Goal: Task Accomplishment & Management: Manage account settings

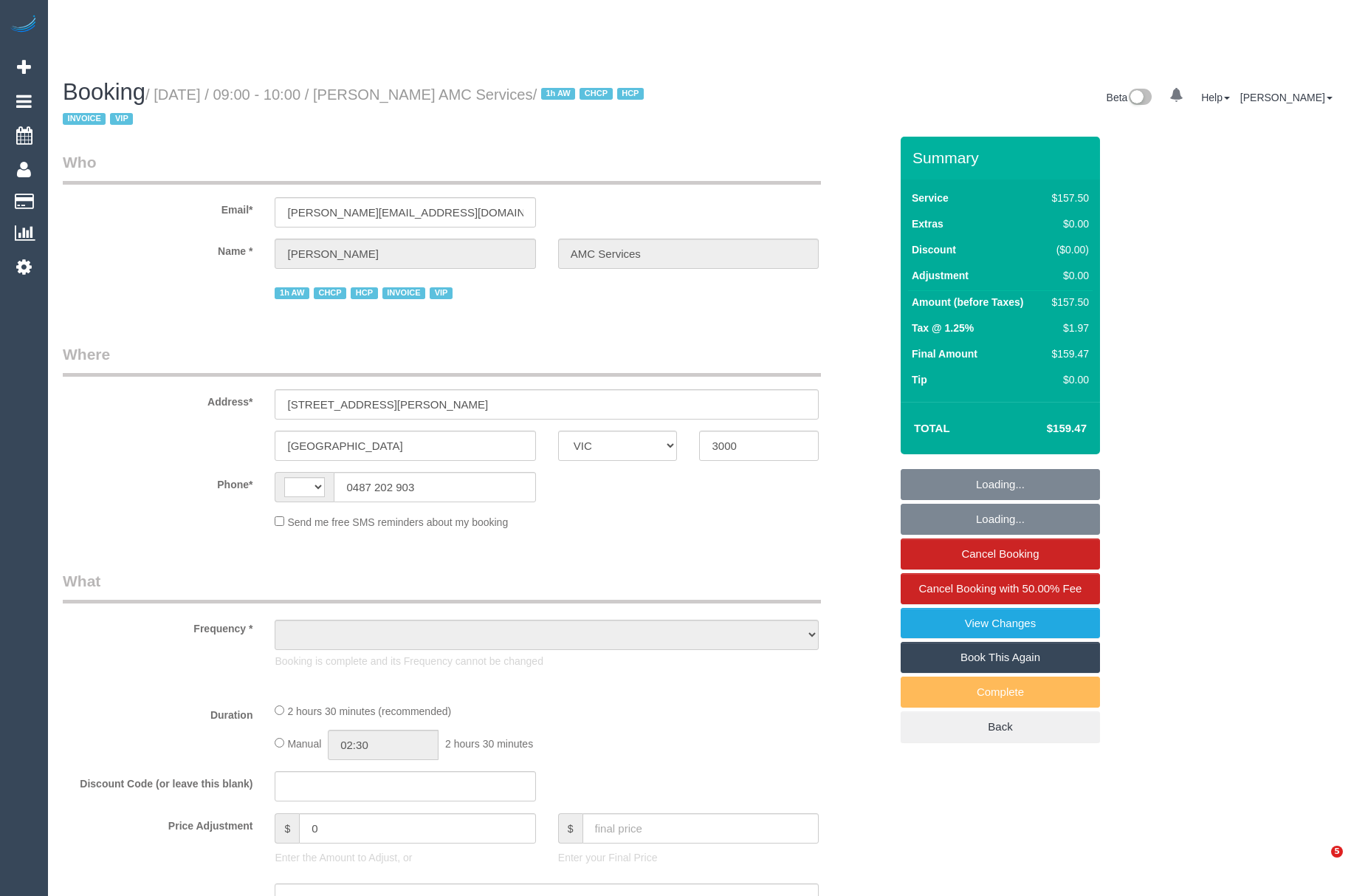
select select "VIC"
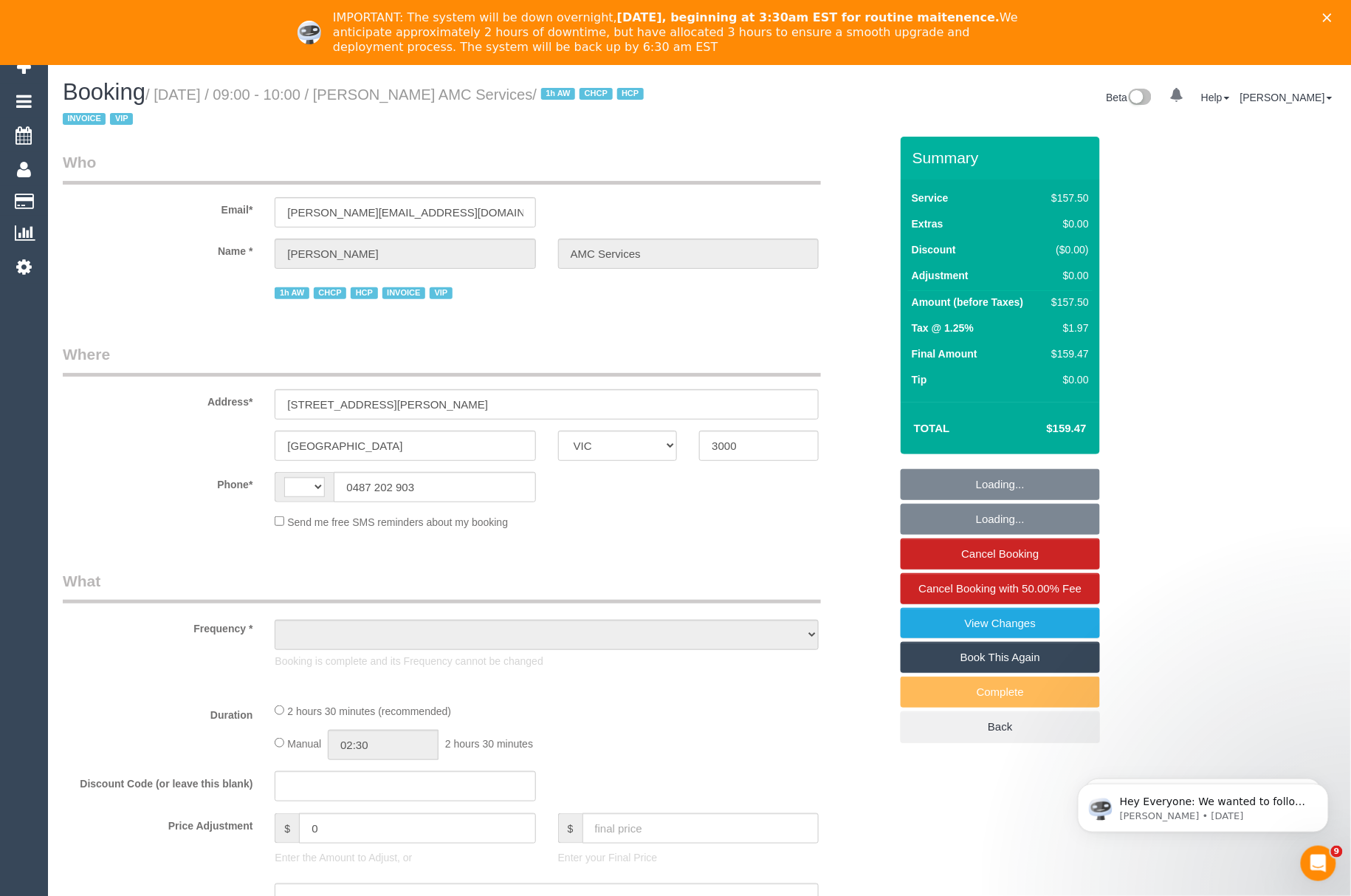
select select "string:AU"
select select "object:567"
select select "150"
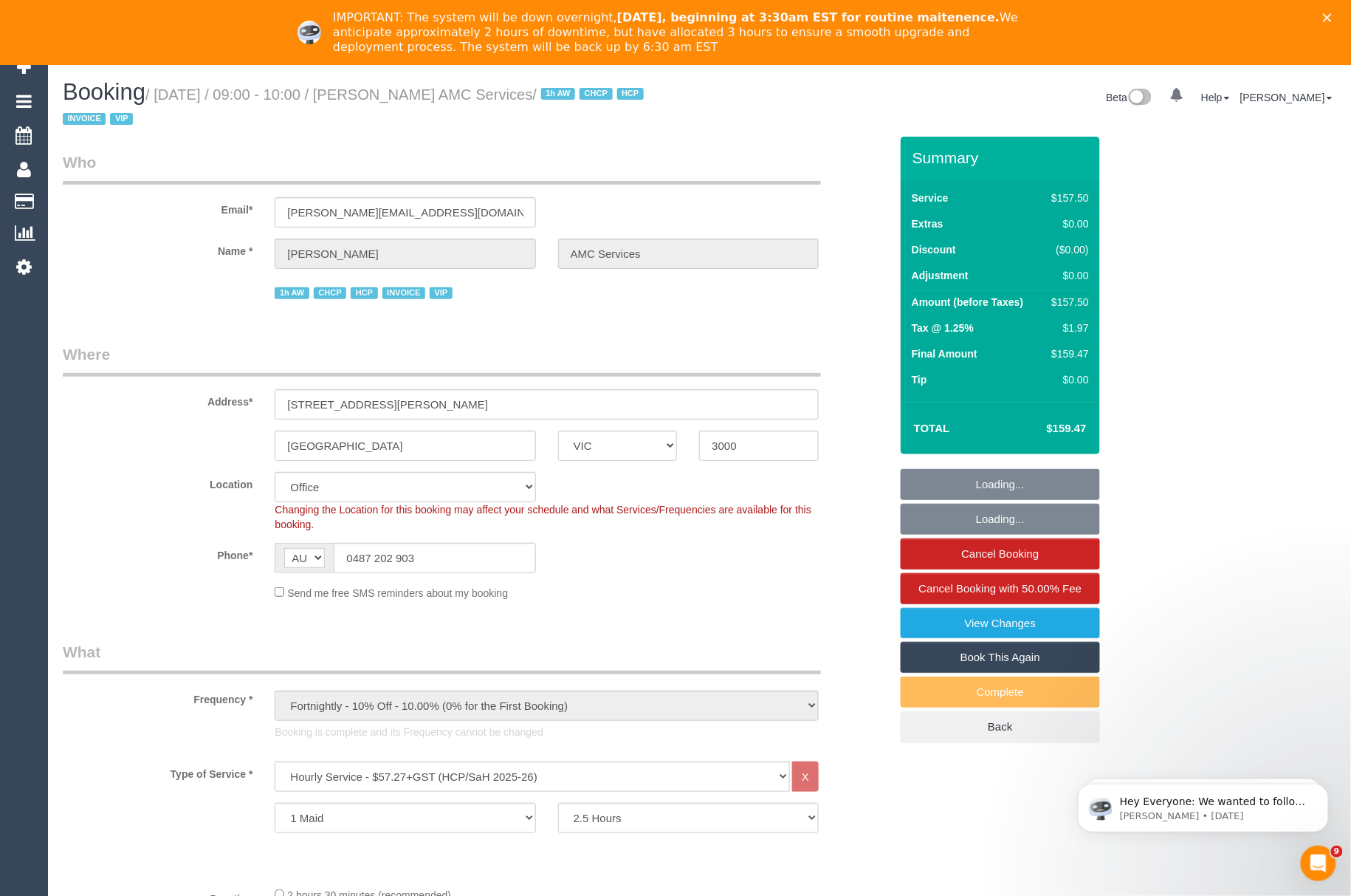
select select "number:27"
select select "number:14"
select select "number:18"
select select "number:25"
select select "number:35"
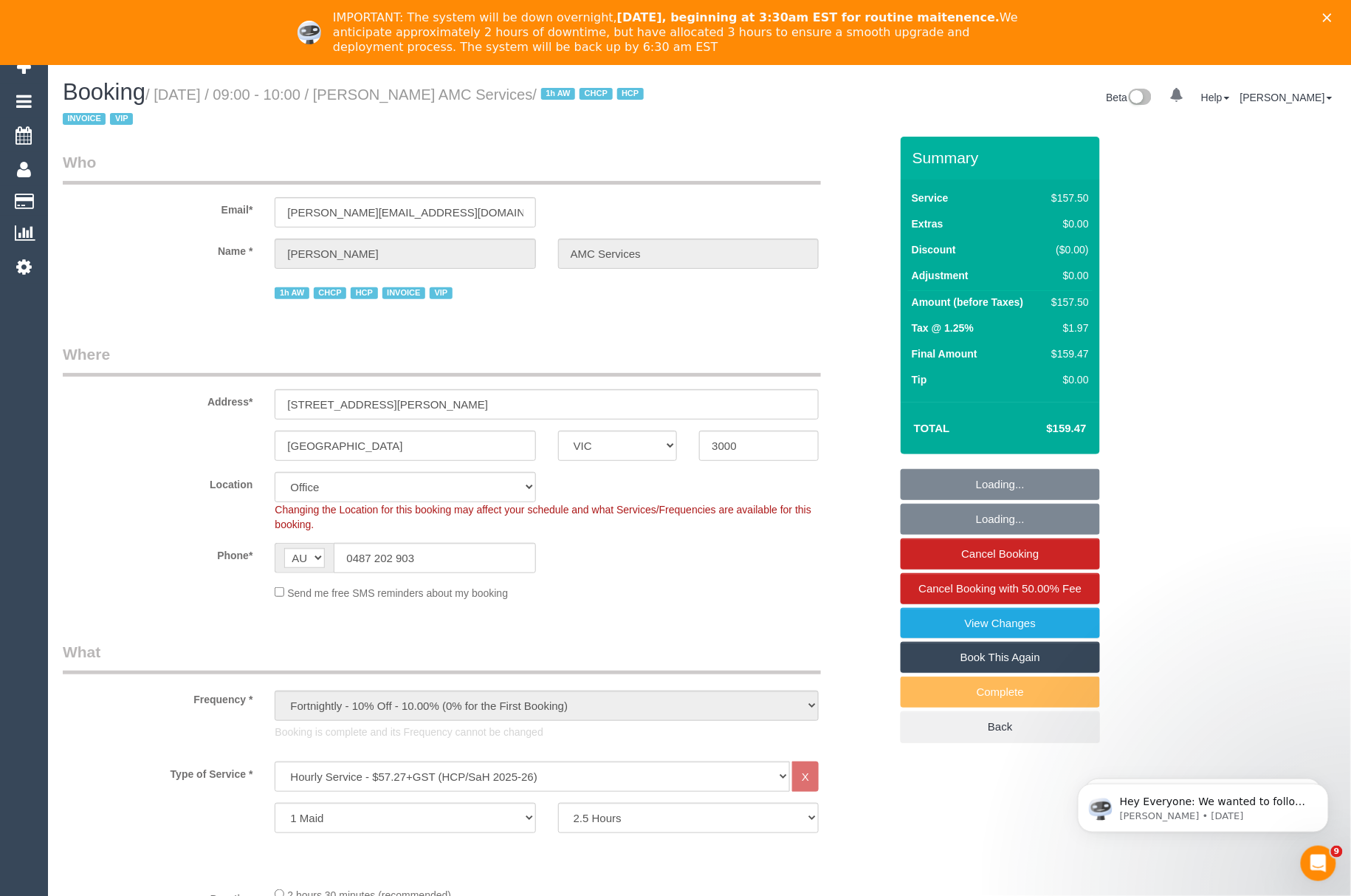
select select "object:2080"
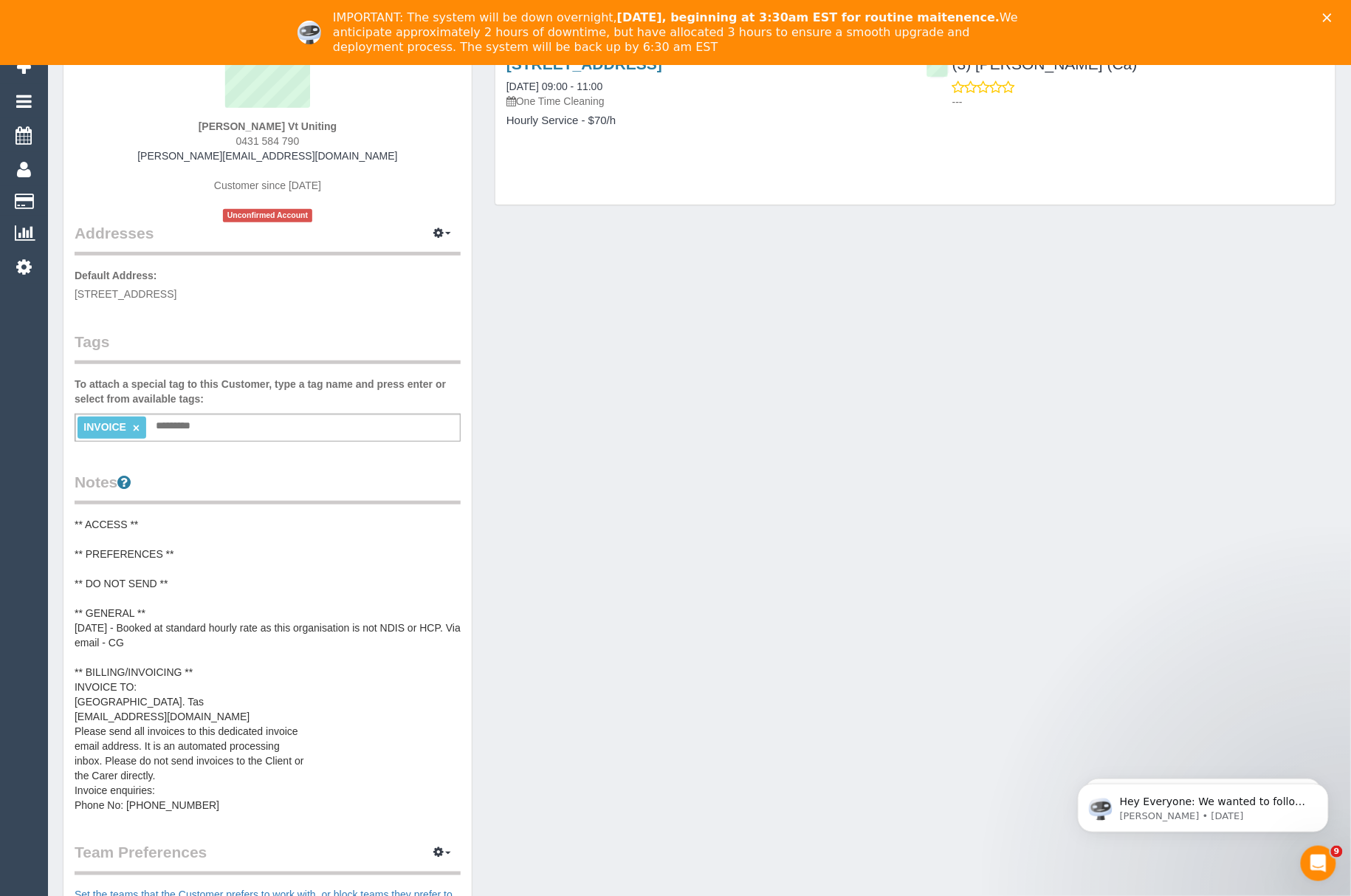
scroll to position [98, 0]
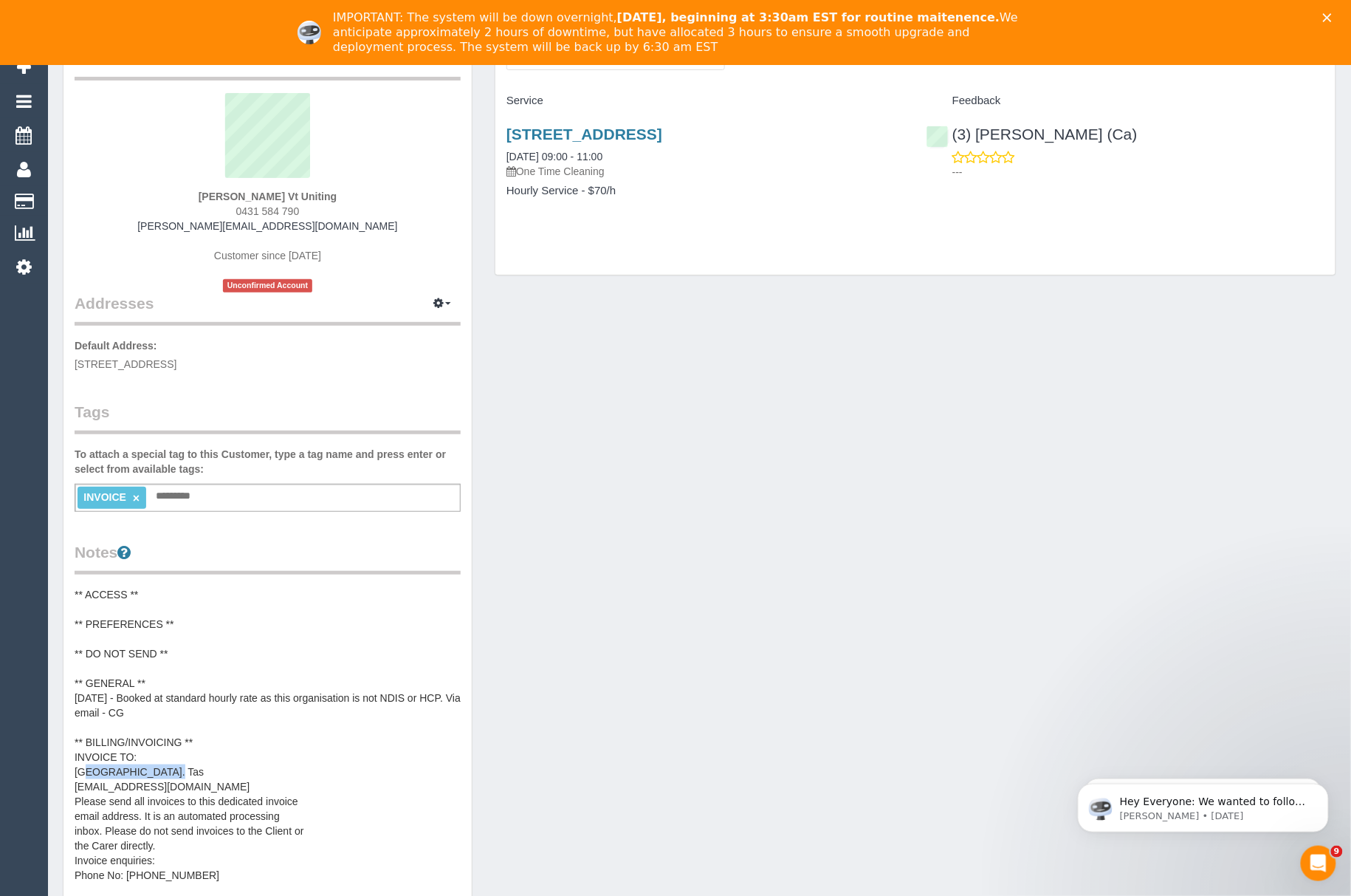
drag, startPoint x: 66, startPoint y: 764, endPoint x: 148, endPoint y: 764, distance: 82.0
click at [148, 764] on div "Customer Info Edit Contact Info Send Message Email Preferences Special Sales Ta…" at bounding box center [268, 647] width 409 height 1252
copy pre "Uniting Vic. Tas"
drag, startPoint x: 198, startPoint y: 198, endPoint x: 281, endPoint y: 196, distance: 83.0
click at [281, 196] on div "Brooke Vorherr Vt Uniting 0431 584 790 brooke.vtuniting@fake.com Customer since…" at bounding box center [267, 192] width 386 height 200
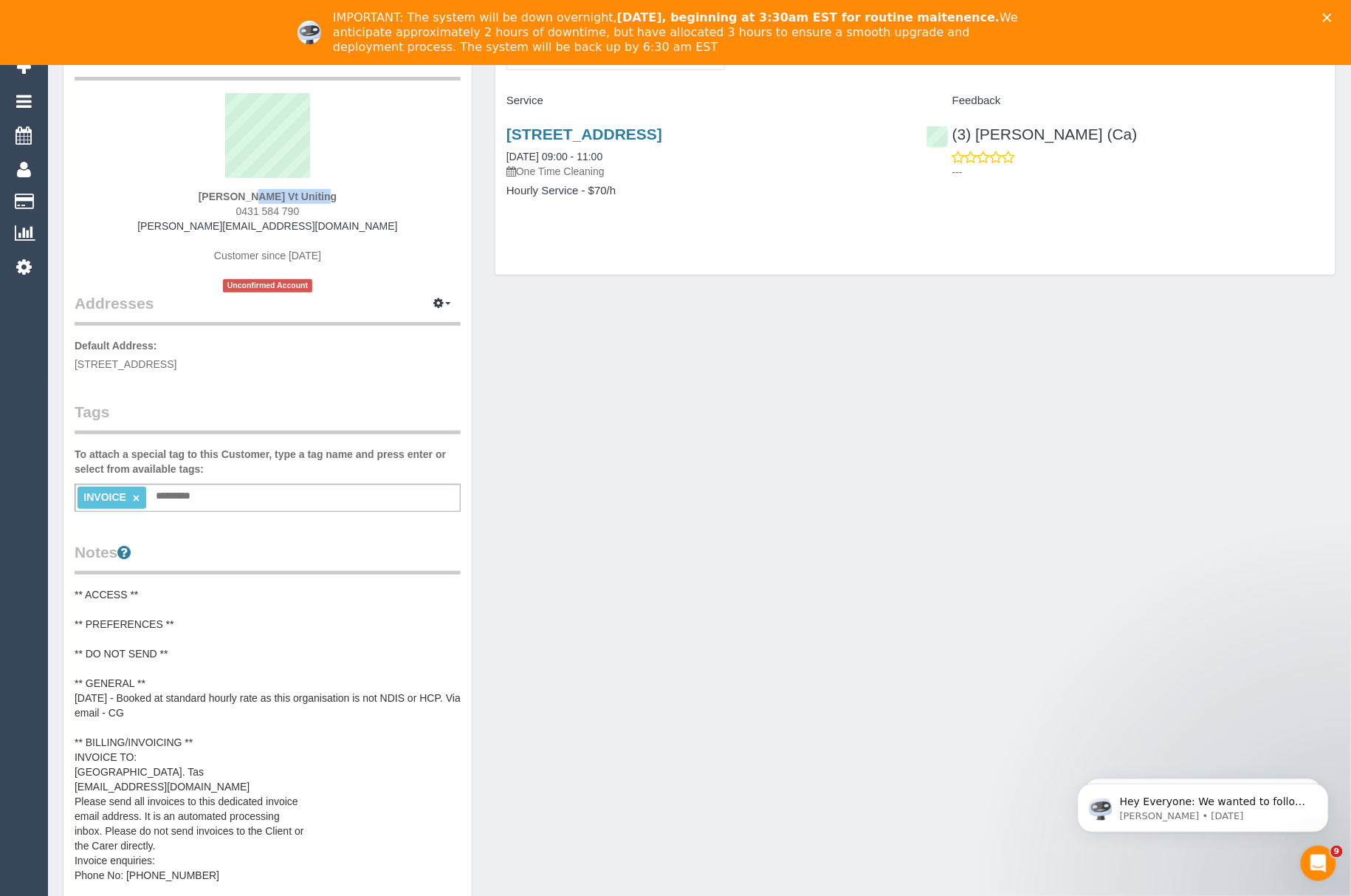
copy strong "Brooke Vorherr"
click at [192, 774] on pre "** ACCESS ** ** PREFERENCES ** ** DO NOT SEND ** ** GENERAL ** 30/09/25 - Booke…" at bounding box center [267, 735] width 386 height 296
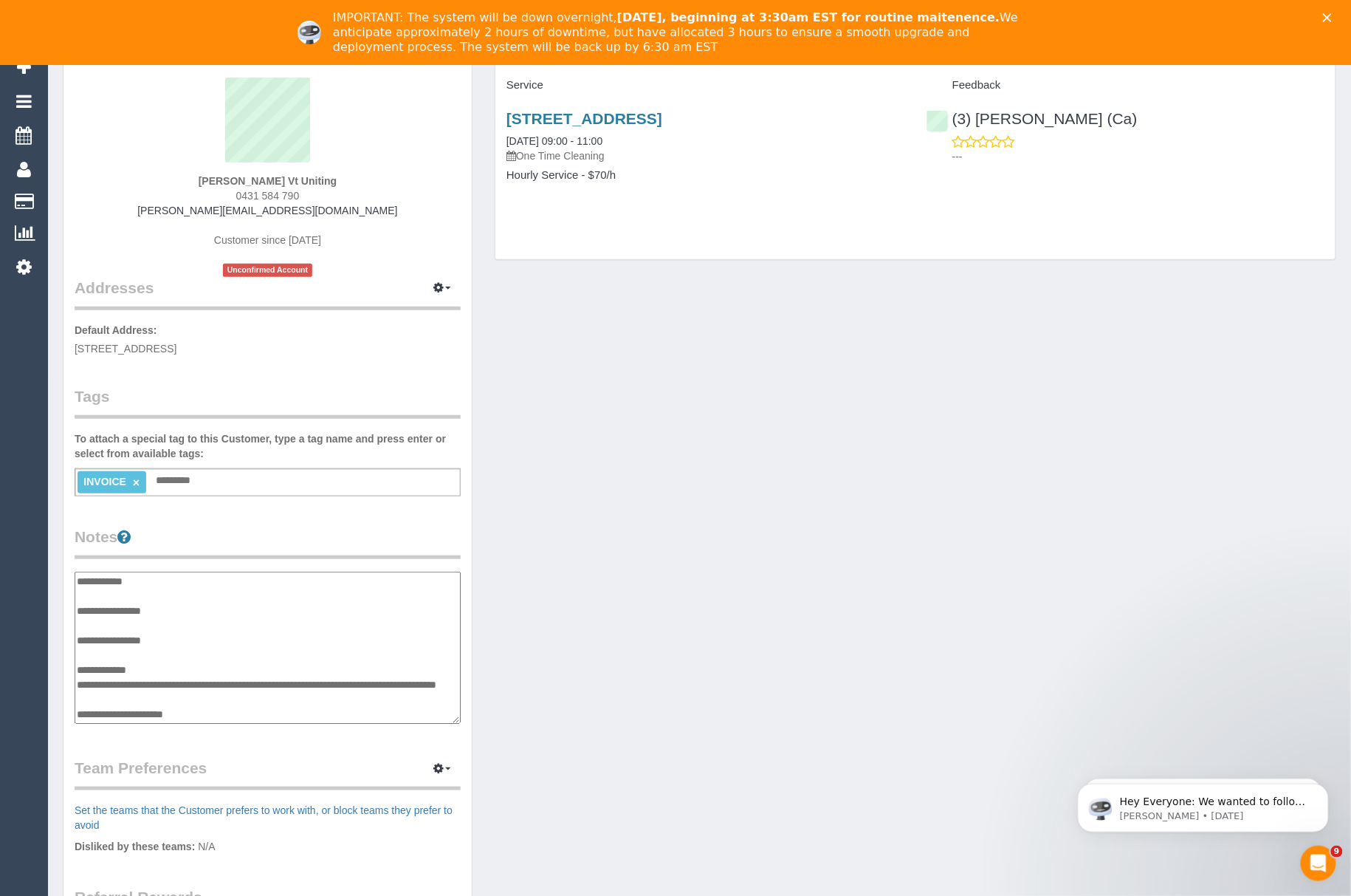
scroll to position [0, 0]
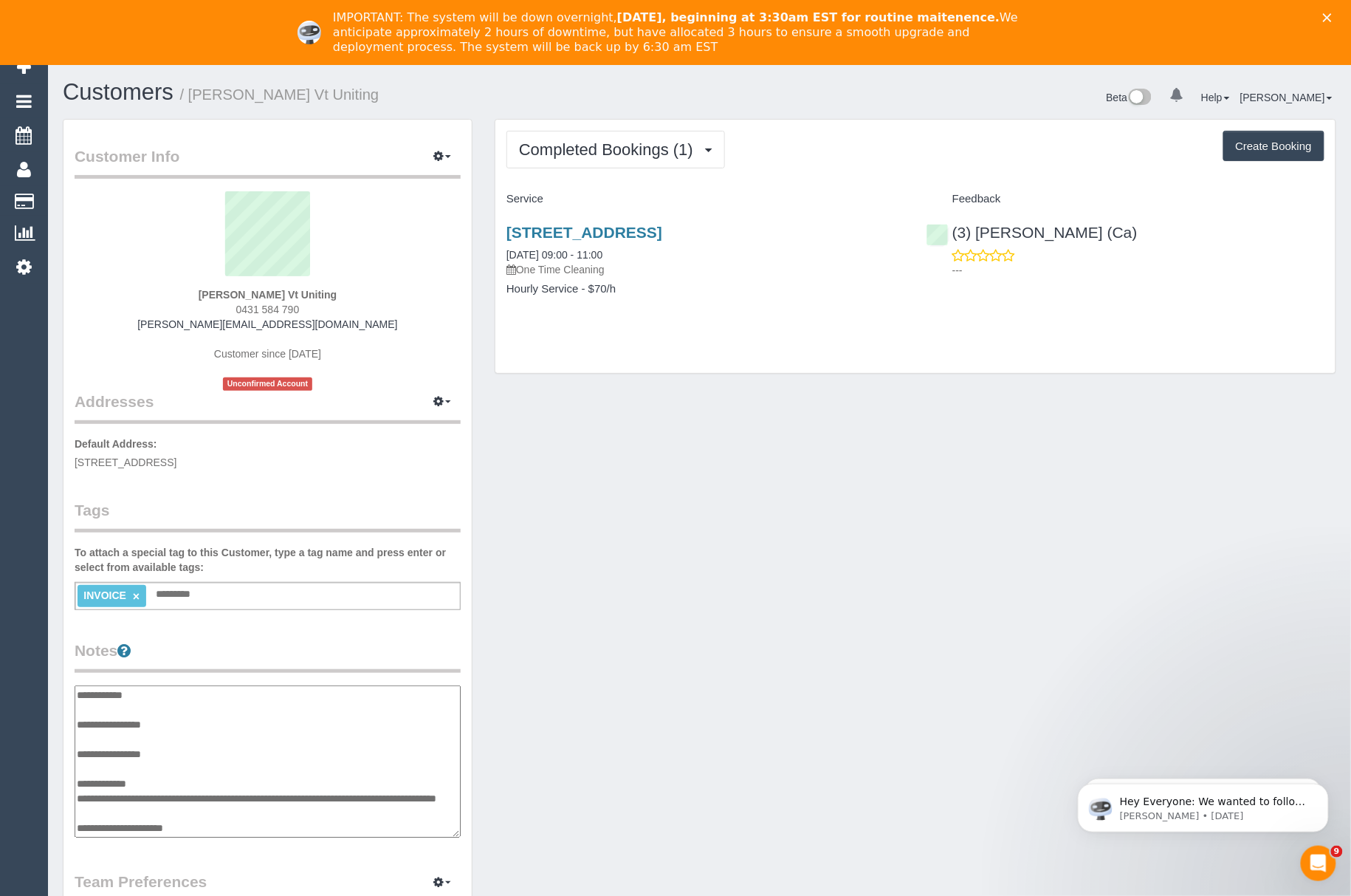
drag, startPoint x: 505, startPoint y: 216, endPoint x: 805, endPoint y: 236, distance: 300.7
click at [805, 236] on div "60 Binbrook Drive, Croydon, VIC 3136 14/10/2025 09:00 - 11:00 One Time Cleaning…" at bounding box center [705, 268] width 420 height 114
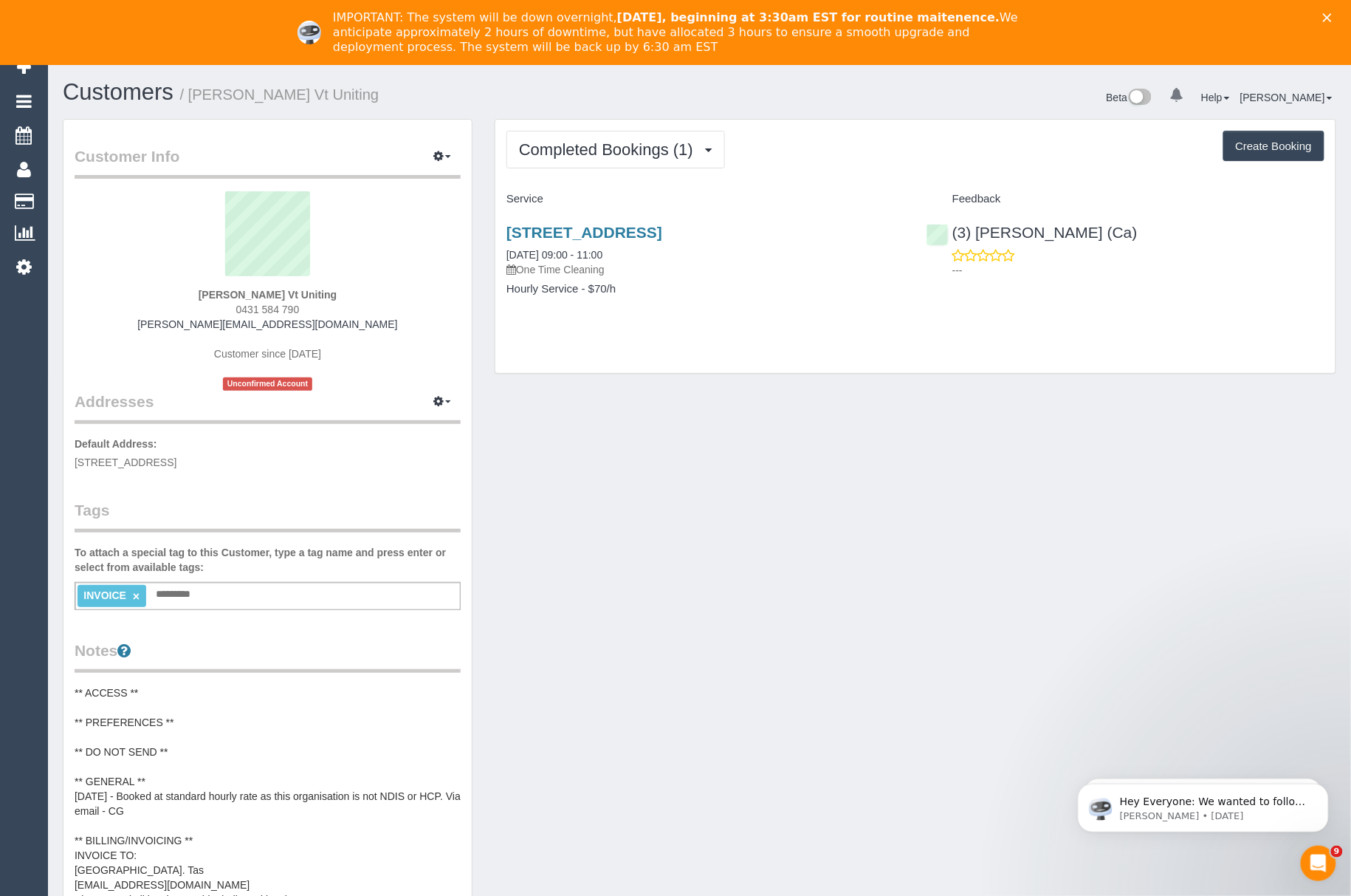
copy link "60 Binbrook Drive, Croydon, VIC 3136"
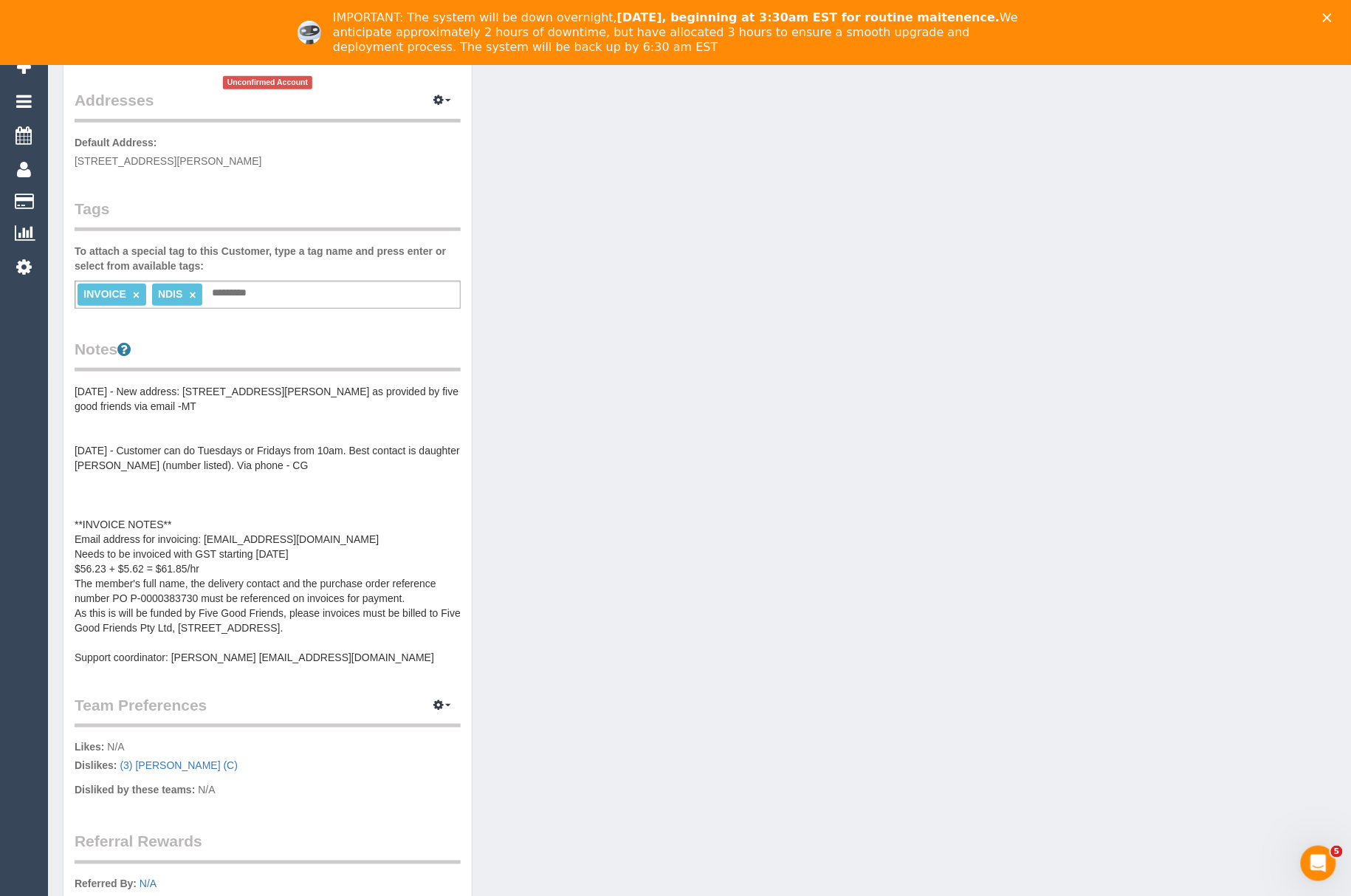
scroll to position [394, 0]
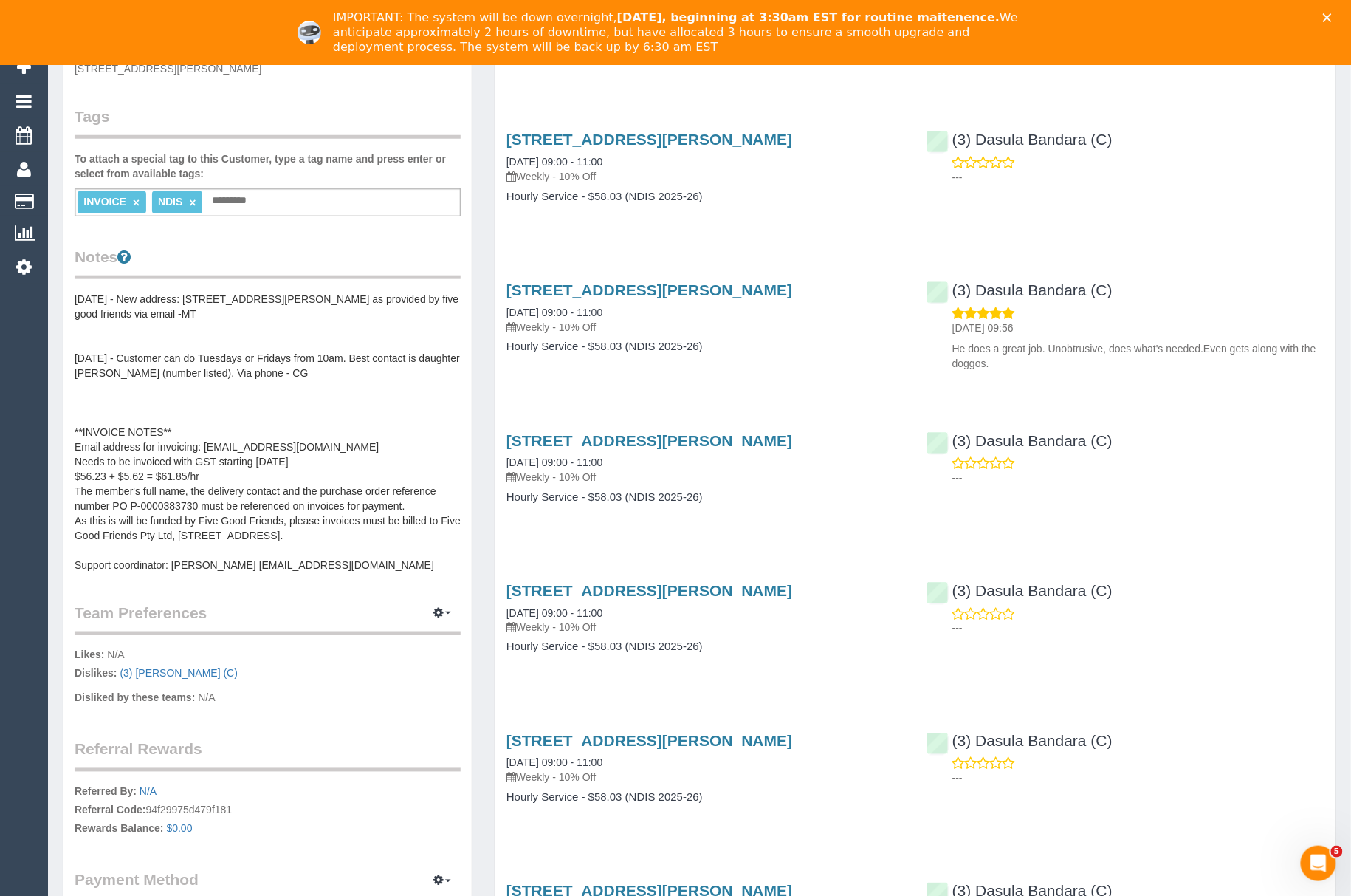
click at [149, 441] on pre "03/04/25 - New address: 40 Surrey Road, Blackburn North, VIC, 3130 as provided …" at bounding box center [267, 431] width 386 height 281
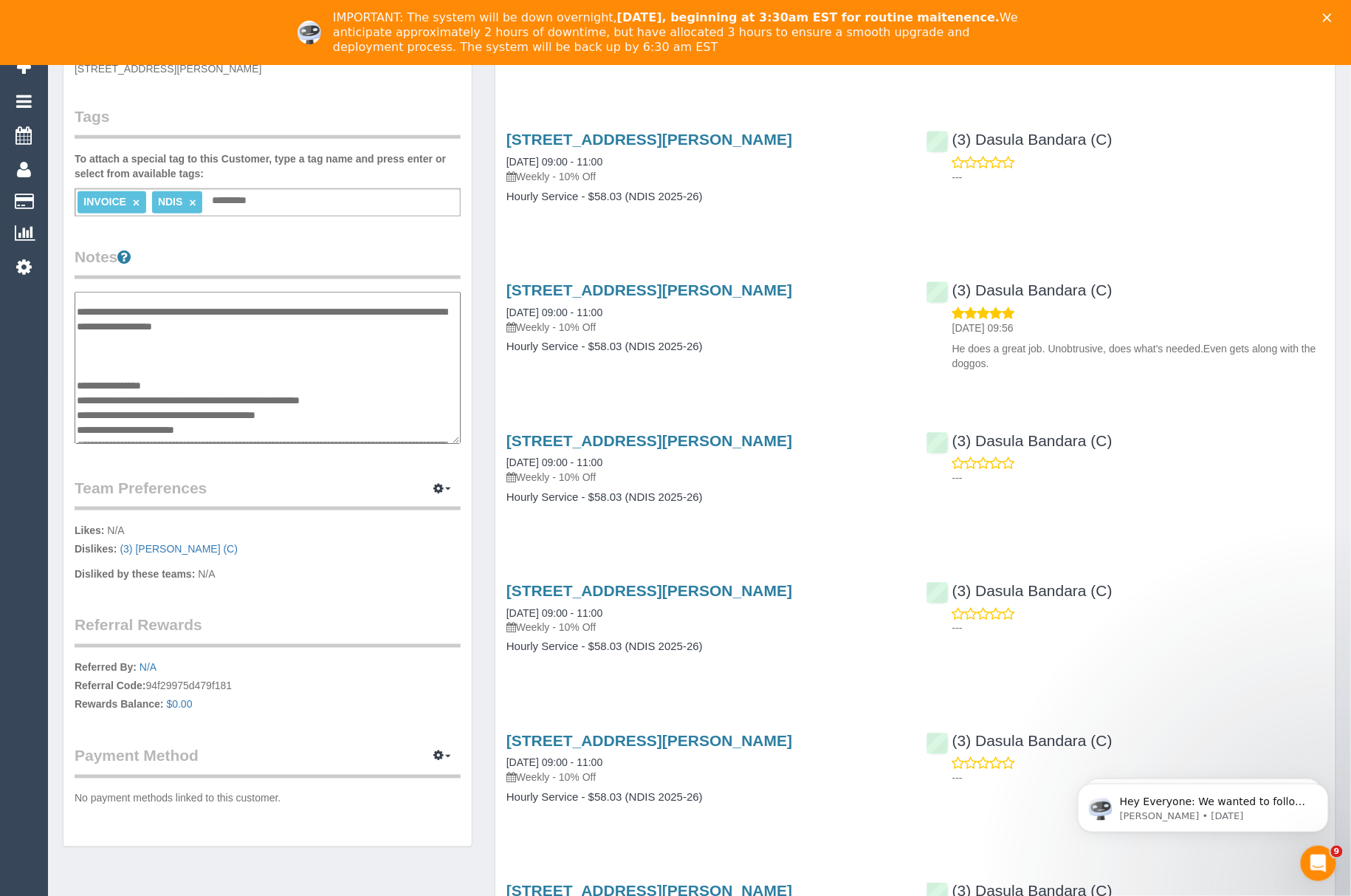
scroll to position [148, 0]
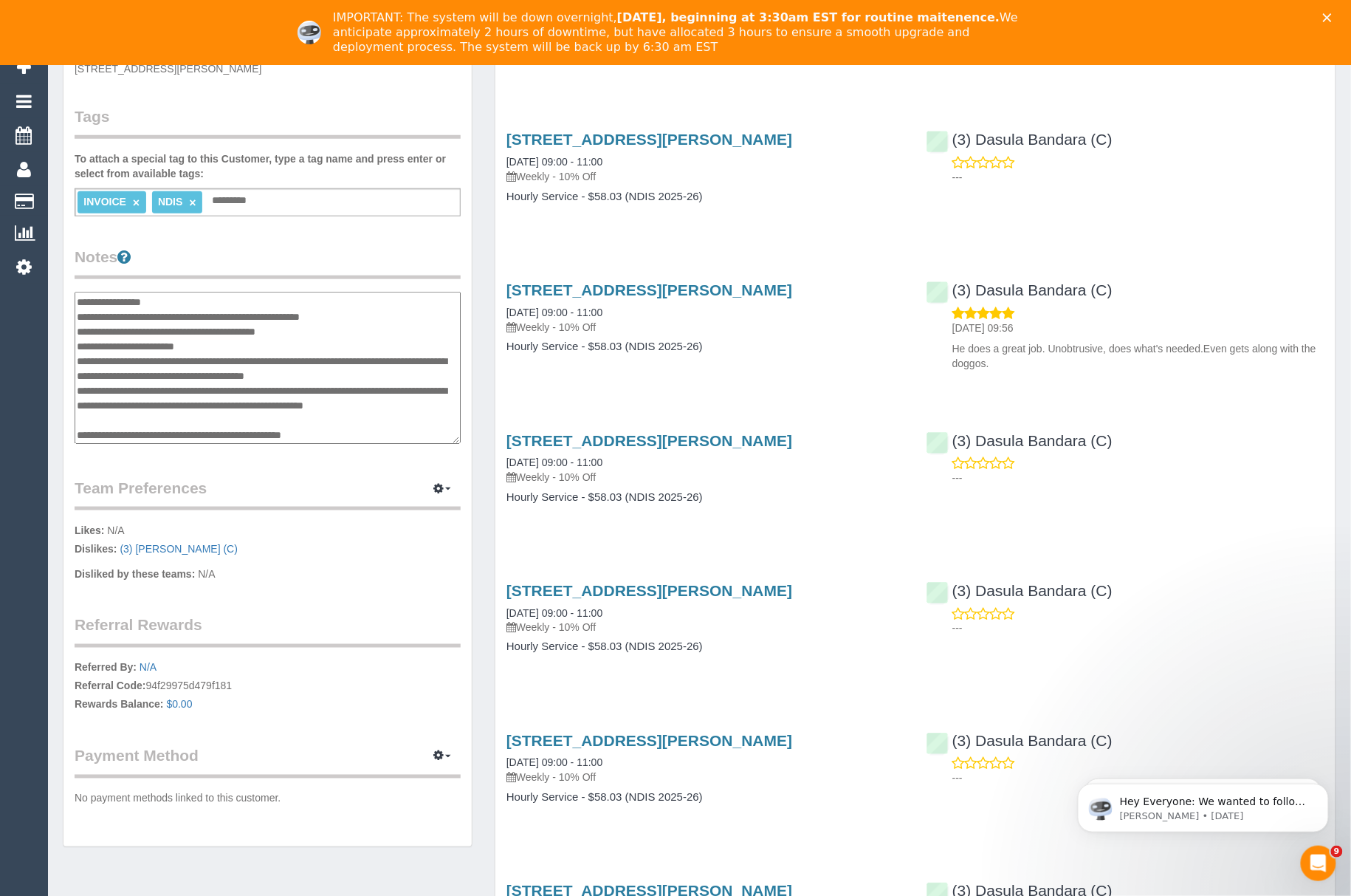
drag, startPoint x: 201, startPoint y: 357, endPoint x: 134, endPoint y: 355, distance: 67.0
click at [134, 355] on textarea "**********" at bounding box center [267, 368] width 386 height 153
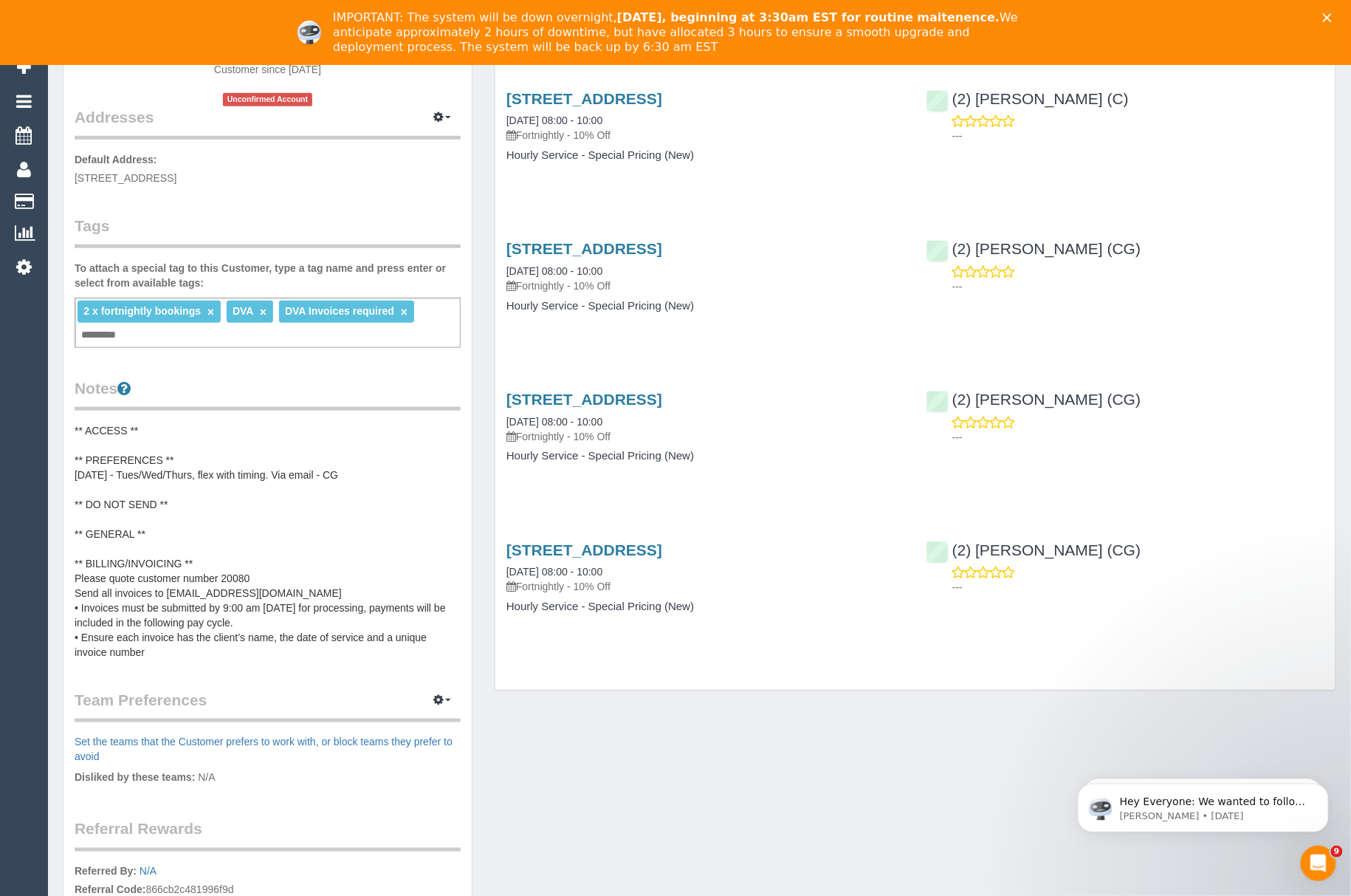
scroll to position [296, 0]
